Goal: Navigation & Orientation: Find specific page/section

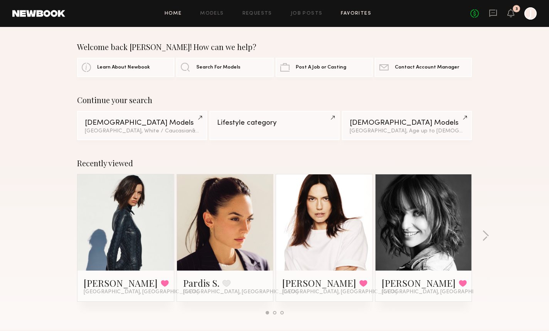
click at [348, 13] on link "Favorites" at bounding box center [356, 13] width 30 height 5
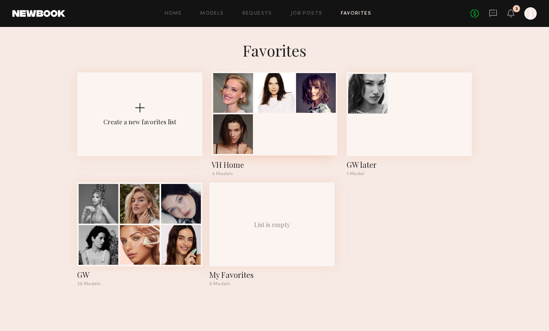
click at [301, 136] on div at bounding box center [274, 114] width 125 height 84
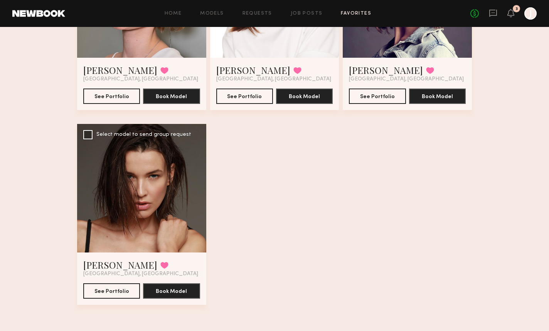
scroll to position [161, 0]
click at [111, 157] on div at bounding box center [141, 188] width 129 height 129
click at [169, 163] on div at bounding box center [141, 188] width 129 height 129
click at [115, 295] on button "See Portfolio" at bounding box center [111, 290] width 57 height 15
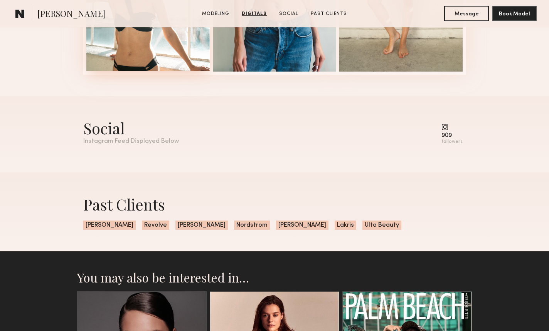
scroll to position [1007, 0]
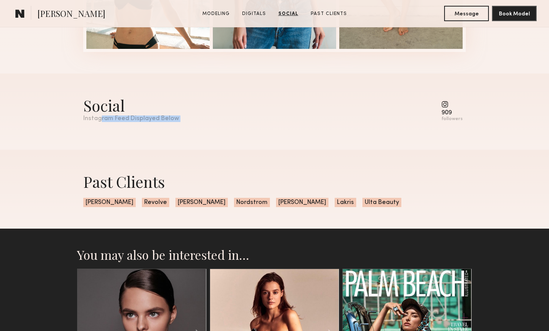
drag, startPoint x: 102, startPoint y: 116, endPoint x: 445, endPoint y: 105, distance: 343.6
click at [444, 101] on div "Social Instagram Feed Displayed Below 909 followers" at bounding box center [274, 108] width 382 height 27
click at [446, 105] on common-icon at bounding box center [451, 104] width 21 height 7
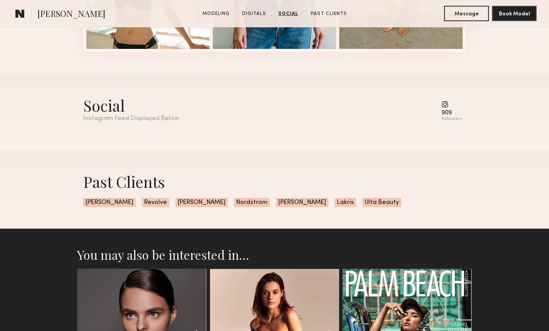
click at [452, 117] on div "followers" at bounding box center [451, 119] width 21 height 6
click at [361, 135] on div "Social Instagram Feed Displayed Below 909 followers" at bounding box center [274, 112] width 382 height 76
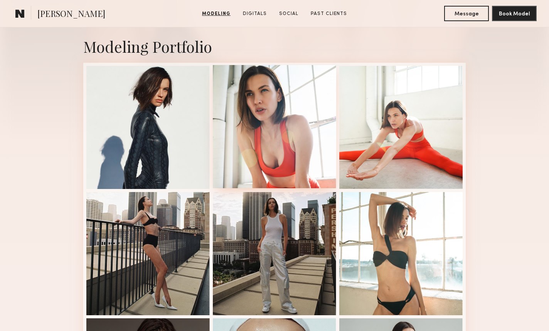
scroll to position [156, 0]
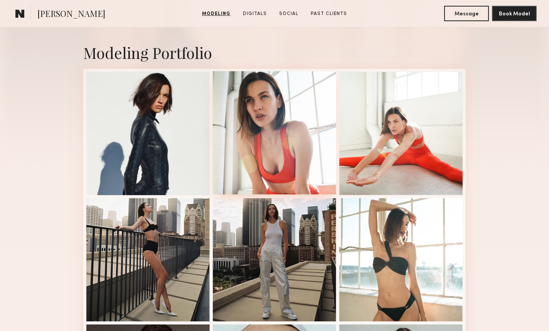
click at [289, 121] on div at bounding box center [274, 132] width 123 height 123
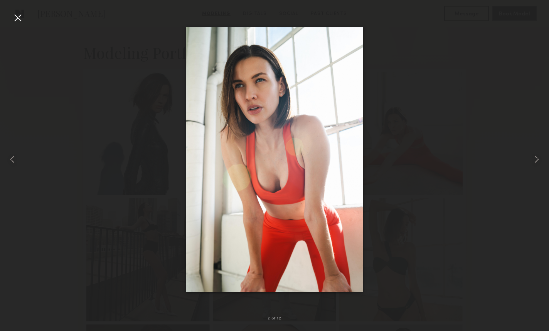
click at [289, 121] on img at bounding box center [274, 159] width 177 height 265
click at [20, 16] on div at bounding box center [18, 18] width 12 height 12
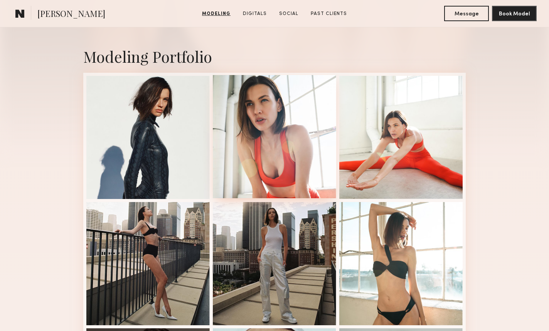
scroll to position [149, 0]
